Goal: Information Seeking & Learning: Compare options

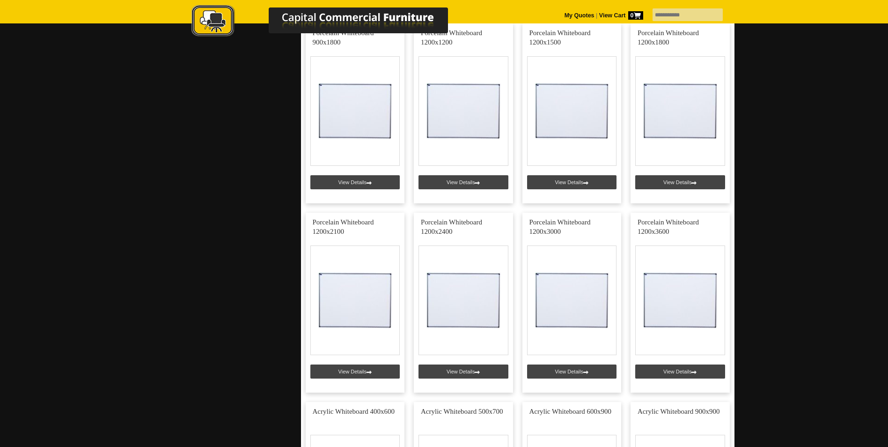
scroll to position [608, 0]
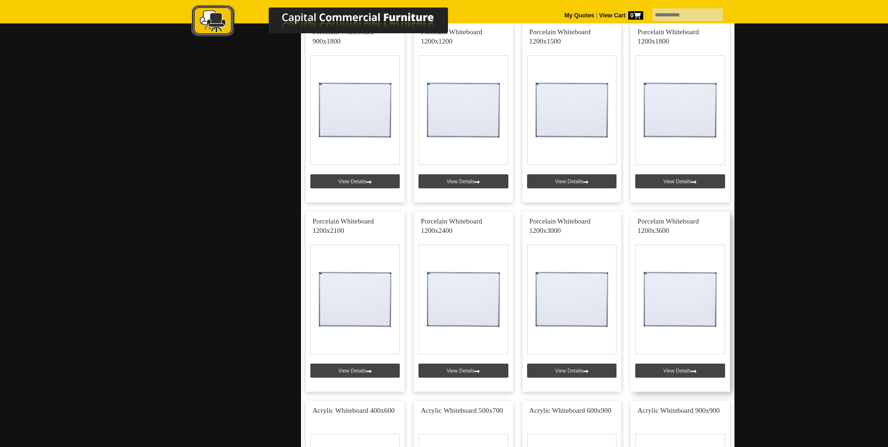
click at [696, 298] on link at bounding box center [679, 302] width 99 height 180
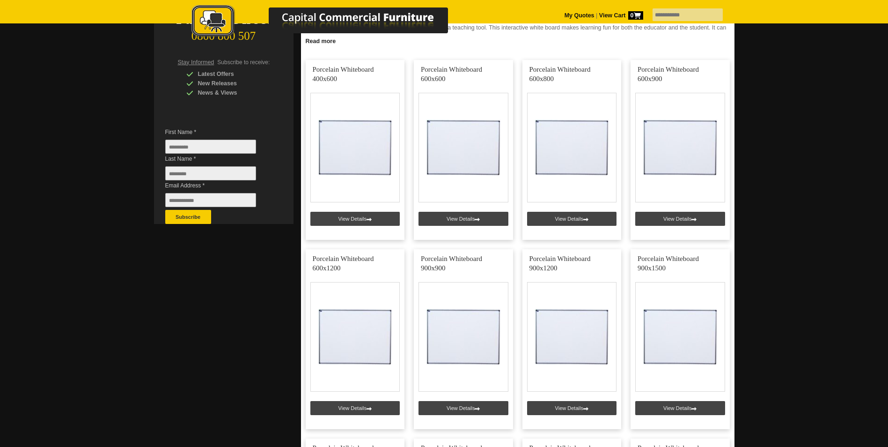
scroll to position [187, 0]
